Goal: Obtain resource: Obtain resource

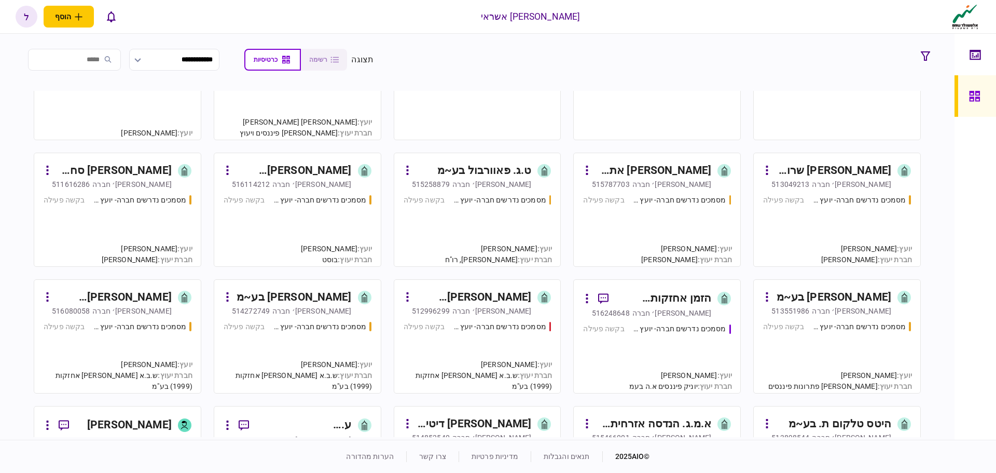
scroll to position [208, 0]
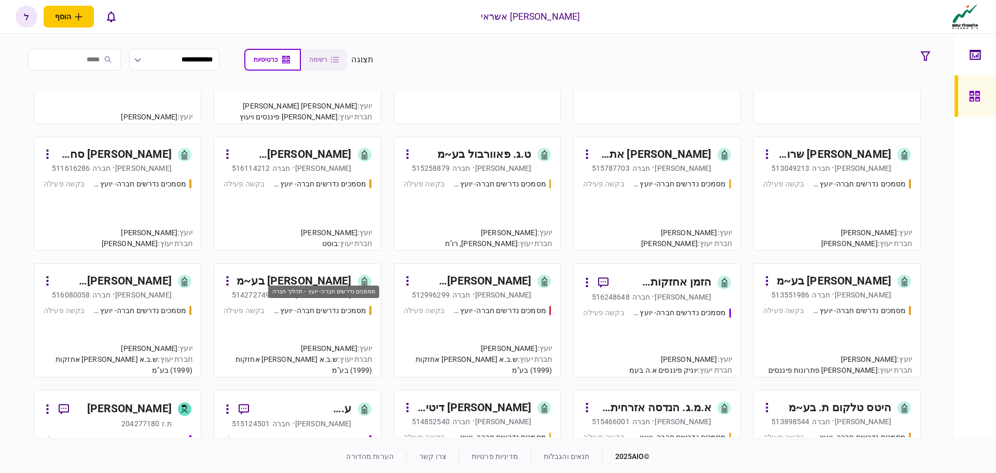
drag, startPoint x: 314, startPoint y: 313, endPoint x: 317, endPoint y: 301, distance: 12.3
click at [317, 301] on div "מסמכים נדרשים חברה- יועץ - תהליך חברה" at bounding box center [323, 294] width 113 height 21
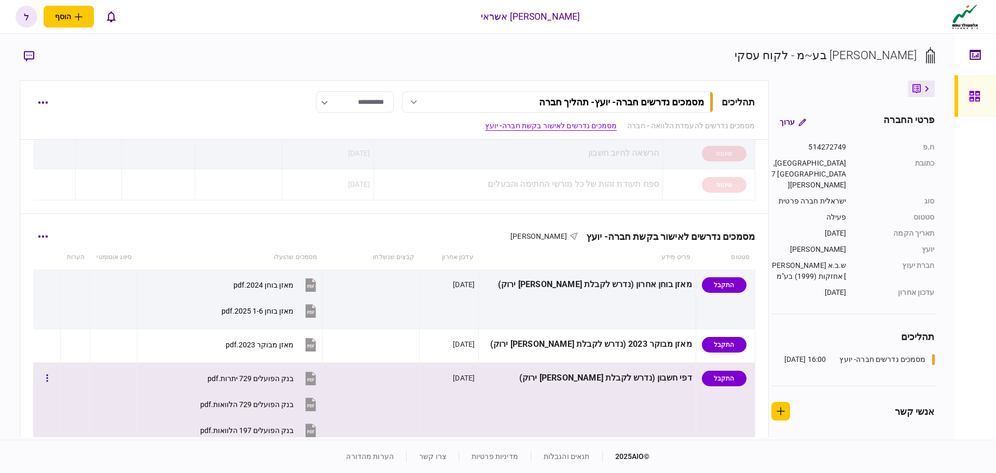
scroll to position [156, 0]
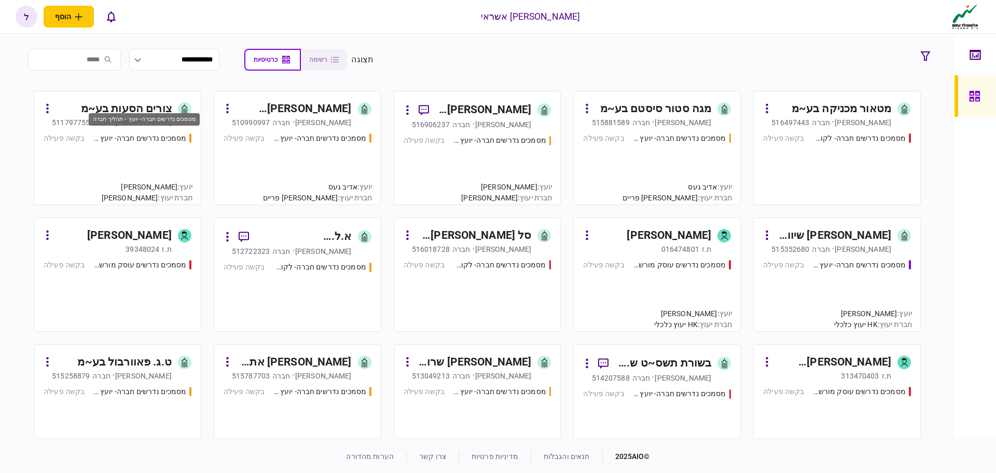
click at [157, 141] on div "מסמכים נדרשים חברה- יועץ - תהליך חברה" at bounding box center [139, 138] width 93 height 11
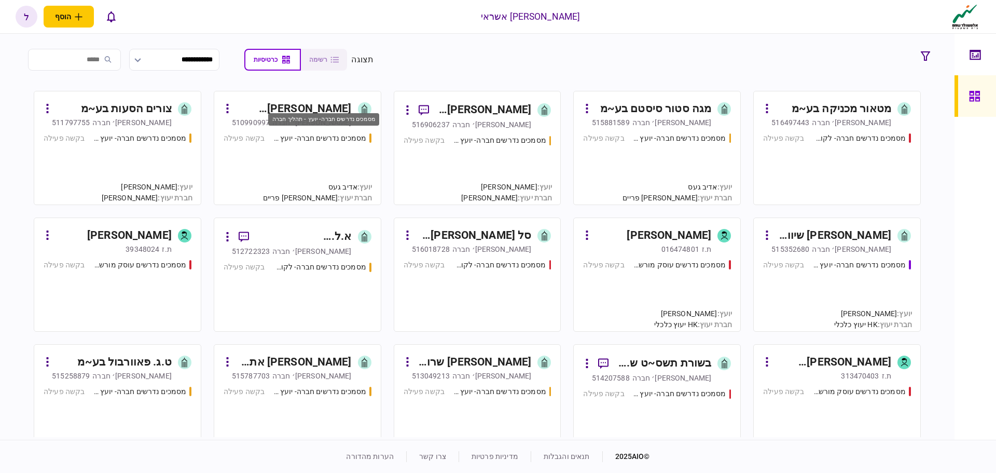
click at [318, 140] on div "מסמכים נדרשים חברה- יועץ - תהליך חברה" at bounding box center [319, 138] width 93 height 11
click at [303, 144] on div "מסמכים נדרשים חברה- יועץ - תהליך חברה בקשה פעילה" at bounding box center [298, 164] width 148 height 63
click at [335, 145] on div "מסמכים נדרשים חברה- יועץ - תהליך חברה בקשה פעילה" at bounding box center [298, 164] width 148 height 63
click at [681, 157] on div "מסמכים נדרשים חברה- יועץ - תהליך חברה בקשה פעילה" at bounding box center [657, 164] width 148 height 63
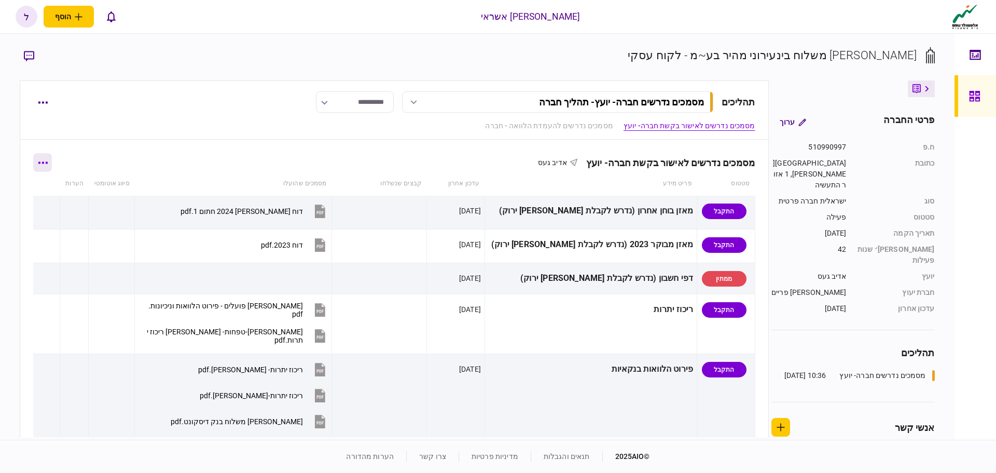
click at [48, 163] on icon "button" at bounding box center [42, 162] width 9 height 2
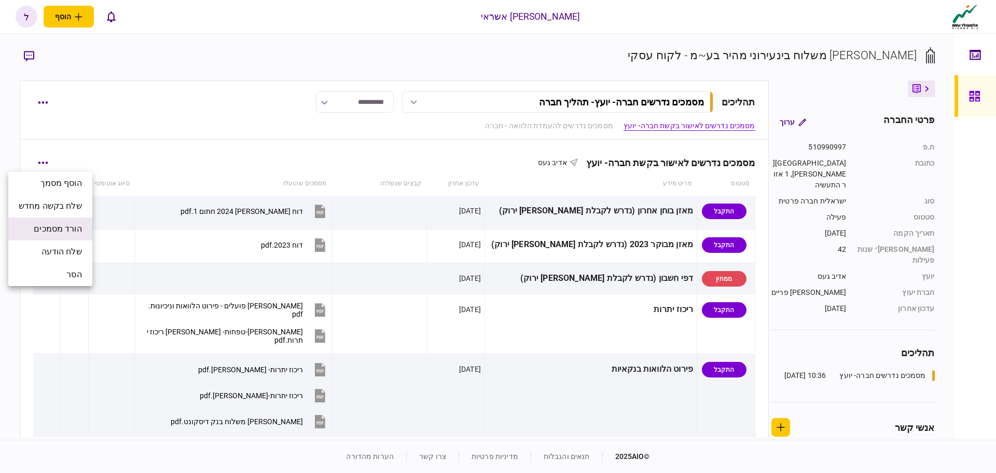
click at [72, 226] on span "הורד מסמכים" at bounding box center [58, 229] width 48 height 12
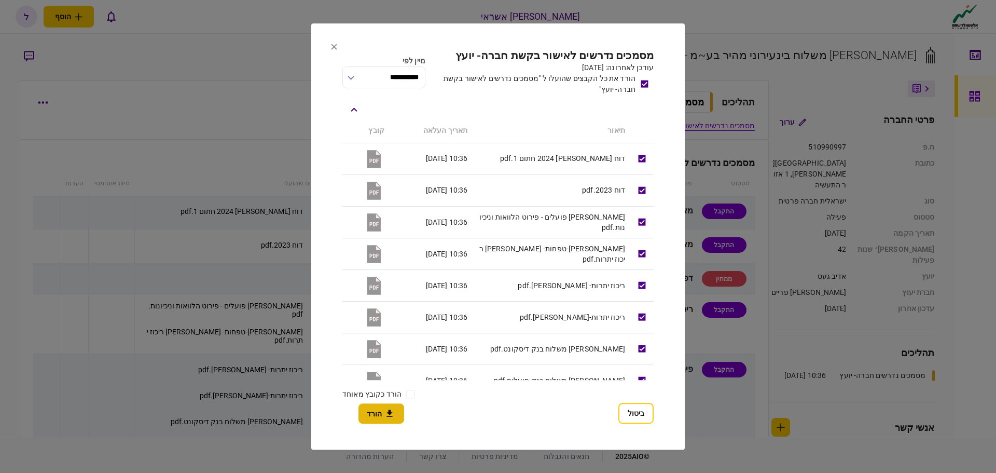
click at [376, 413] on button "הורד" at bounding box center [382, 413] width 46 height 20
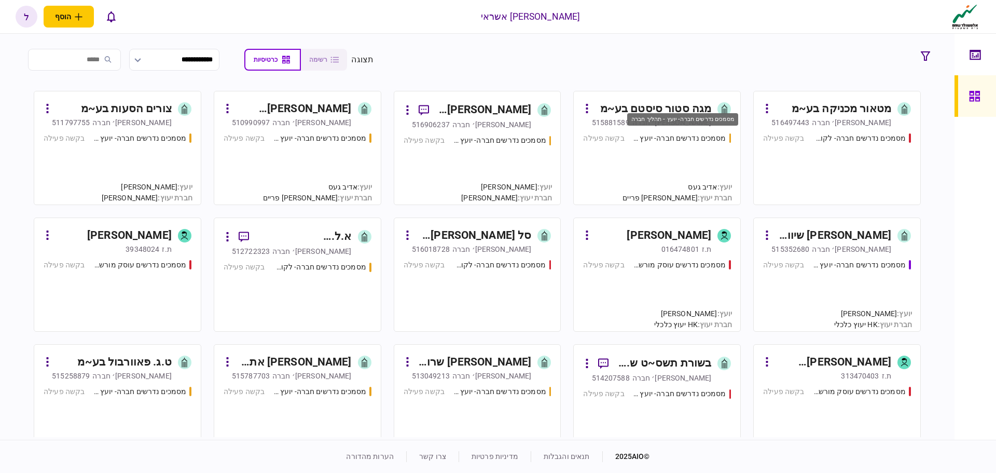
click at [682, 138] on div "מסמכים נדרשים חברה- יועץ - תהליך חברה" at bounding box center [679, 138] width 93 height 11
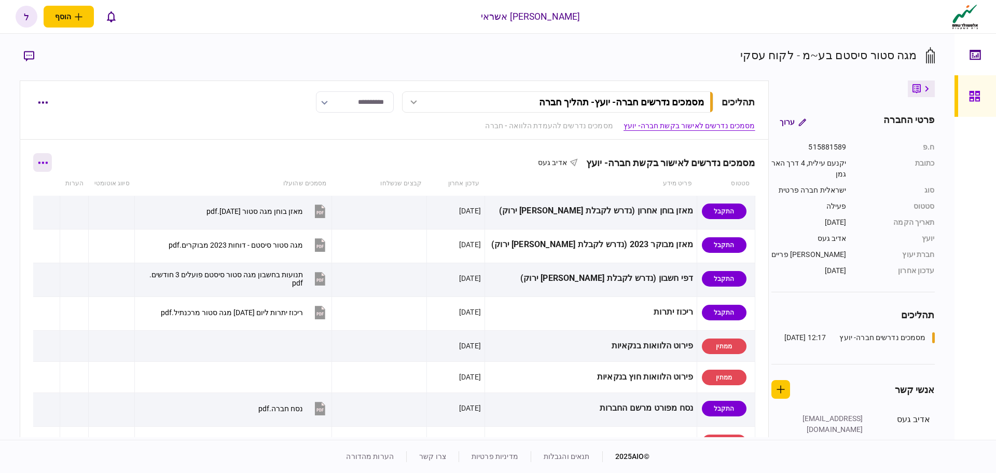
click at [47, 165] on button "button" at bounding box center [42, 162] width 19 height 19
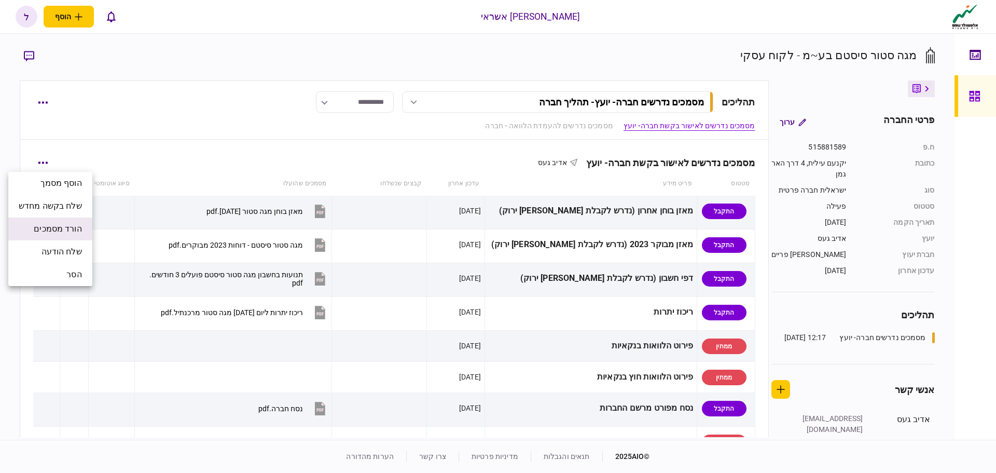
click at [58, 229] on span "הורד מסמכים" at bounding box center [58, 229] width 48 height 12
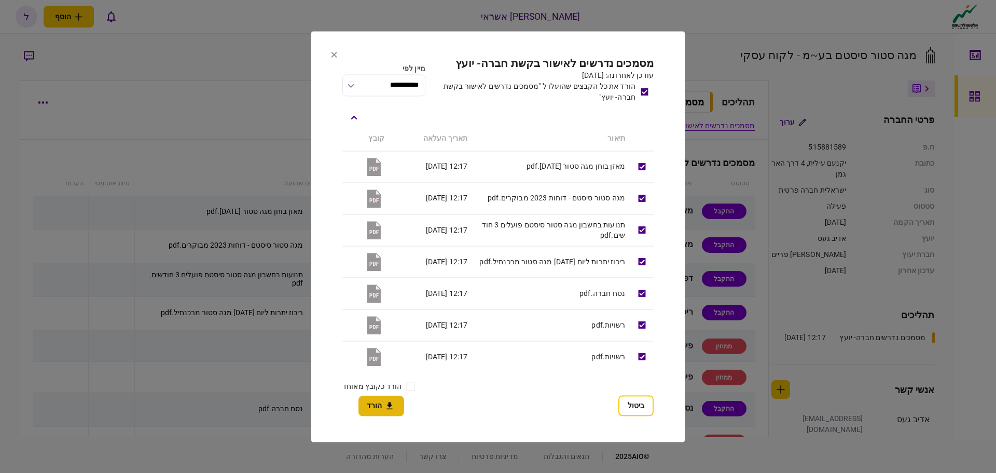
click at [383, 406] on icon "button" at bounding box center [389, 406] width 12 height 10
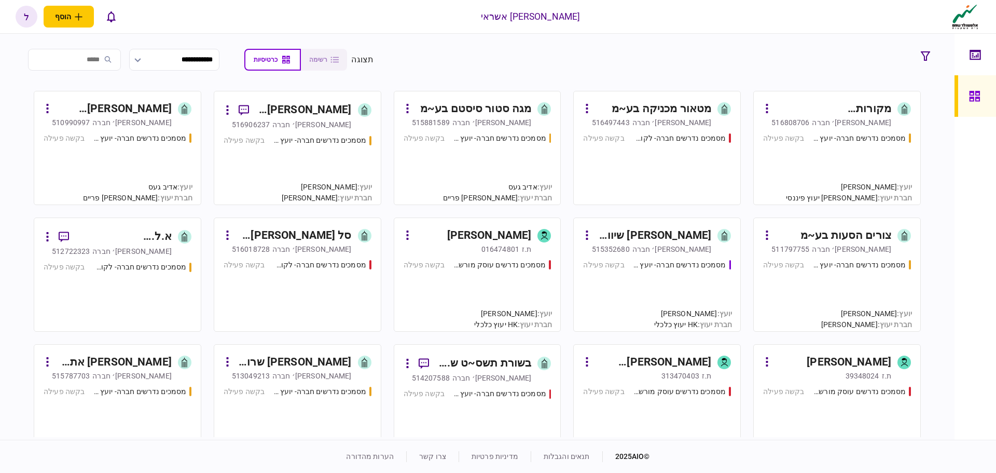
click at [103, 60] on input "search" at bounding box center [74, 60] width 93 height 22
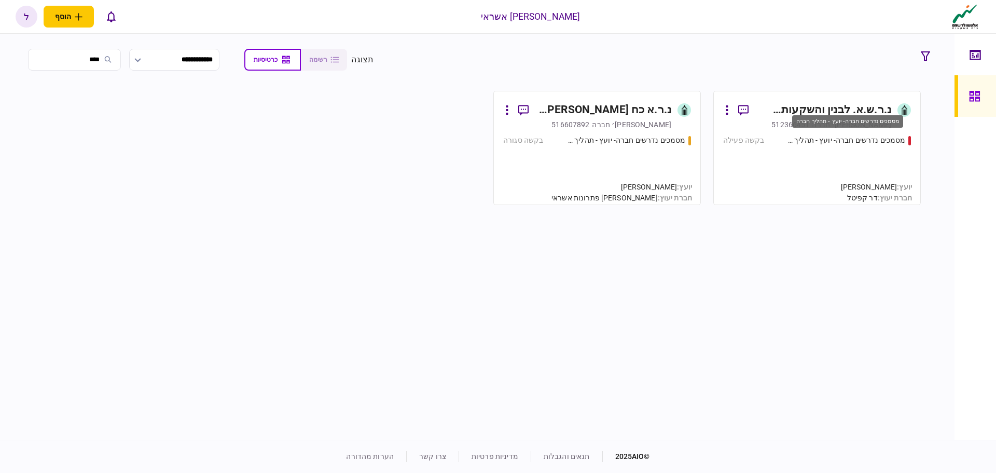
type input "****"
click at [865, 137] on div "מסמכים נדרשים חברה- יועץ - תהליך חברה" at bounding box center [845, 140] width 121 height 11
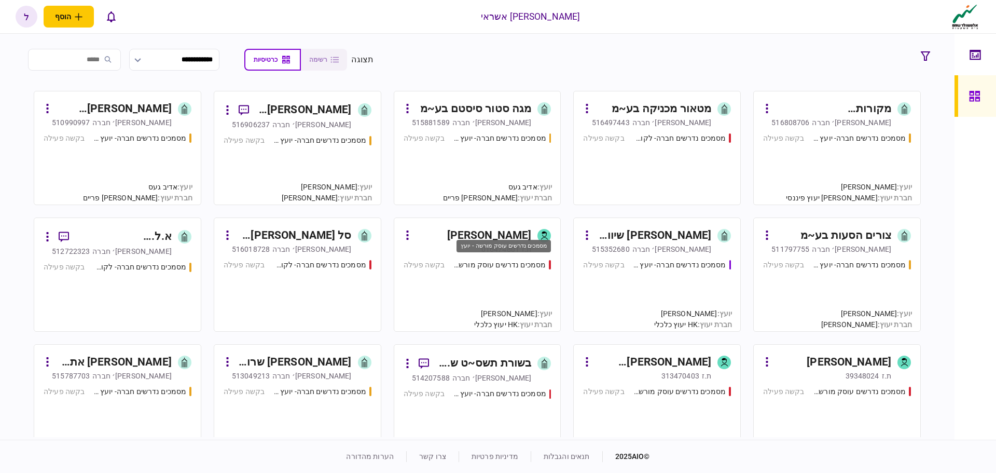
click at [513, 263] on div "מסמכים נדרשים עוסק מורשה - יועץ" at bounding box center [499, 264] width 93 height 11
click at [838, 143] on div "מסמכים נדרשים חברה- יועץ - תהליך חברה" at bounding box center [859, 138] width 93 height 11
click at [846, 139] on div "מסמכים נדרשים חברה- יועץ - תהליך חברה" at bounding box center [859, 138] width 93 height 11
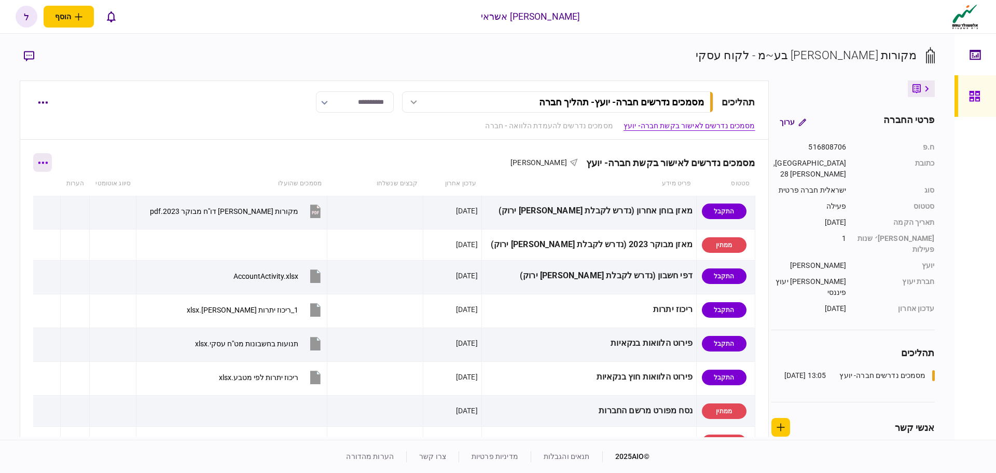
click at [46, 163] on icon "button" at bounding box center [43, 162] width 10 height 3
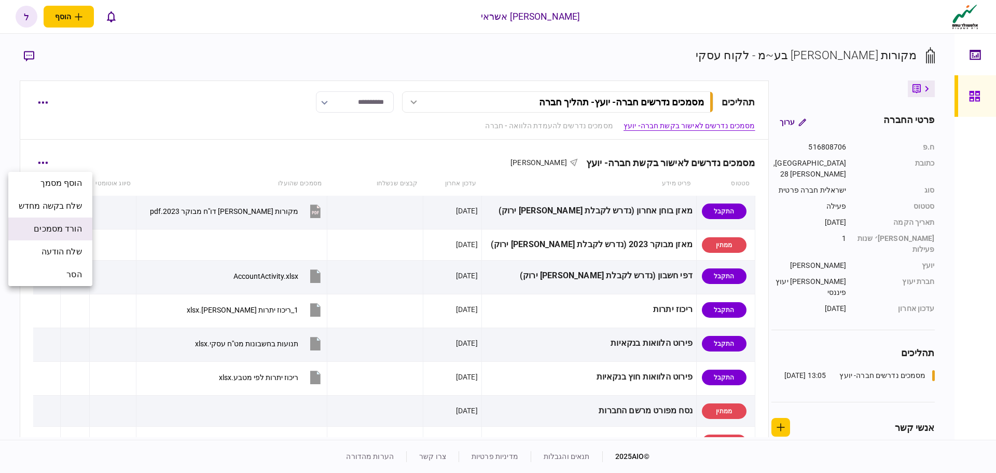
click at [75, 229] on span "הורד מסמכים" at bounding box center [58, 229] width 48 height 12
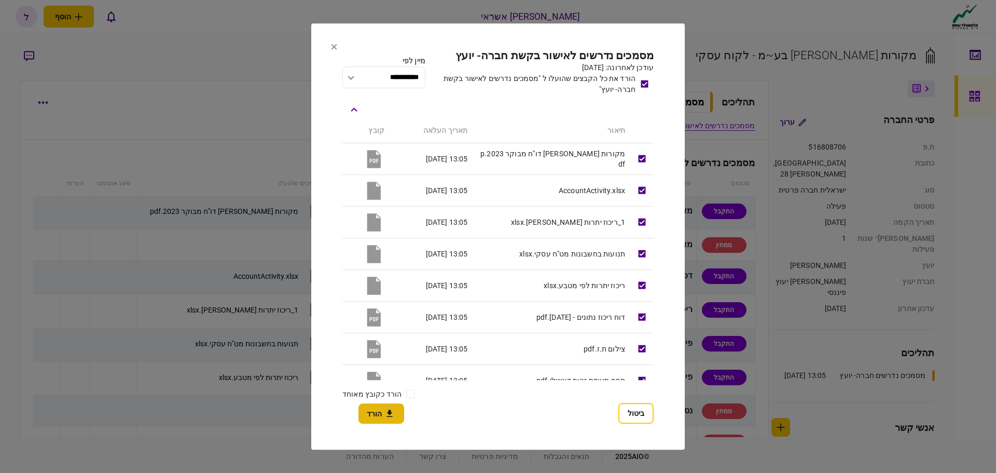
click at [385, 413] on icon "button" at bounding box center [389, 413] width 12 height 10
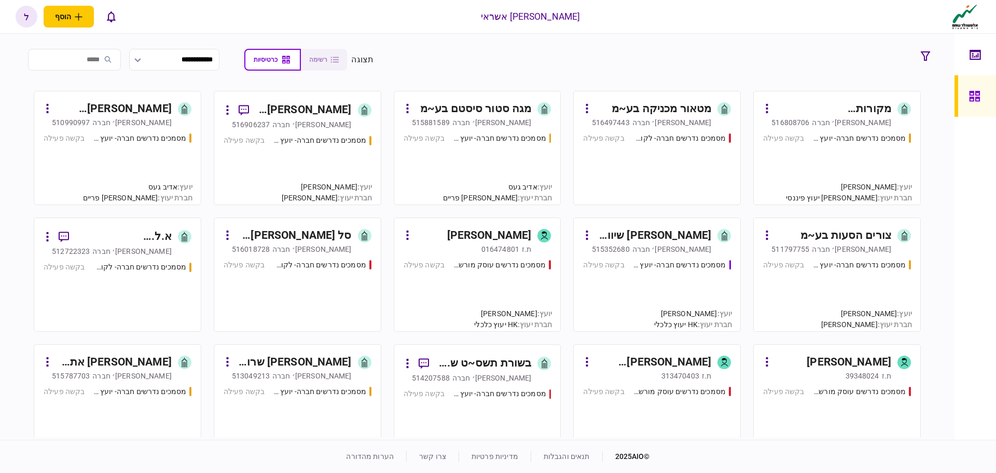
click at [810, 127] on div "516808706" at bounding box center [791, 122] width 38 height 10
click at [844, 128] on link "מקורות [PERSON_NAME] בע~מ [PERSON_NAME]׳ חברה 516808706 מסמכים נדרשים חברה- יוע…" at bounding box center [837, 148] width 168 height 114
